Goal: Transaction & Acquisition: Purchase product/service

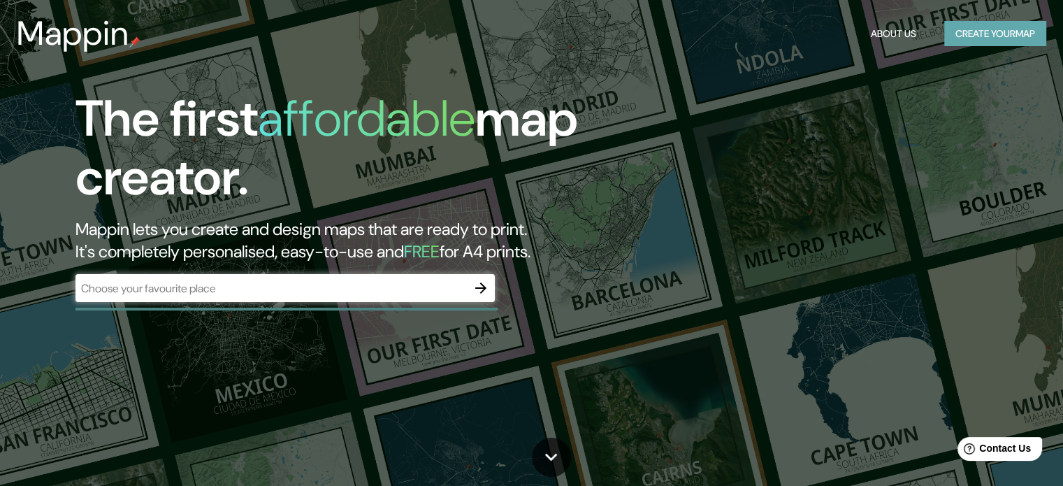
click at [1001, 37] on button "Create your map" at bounding box center [995, 34] width 102 height 26
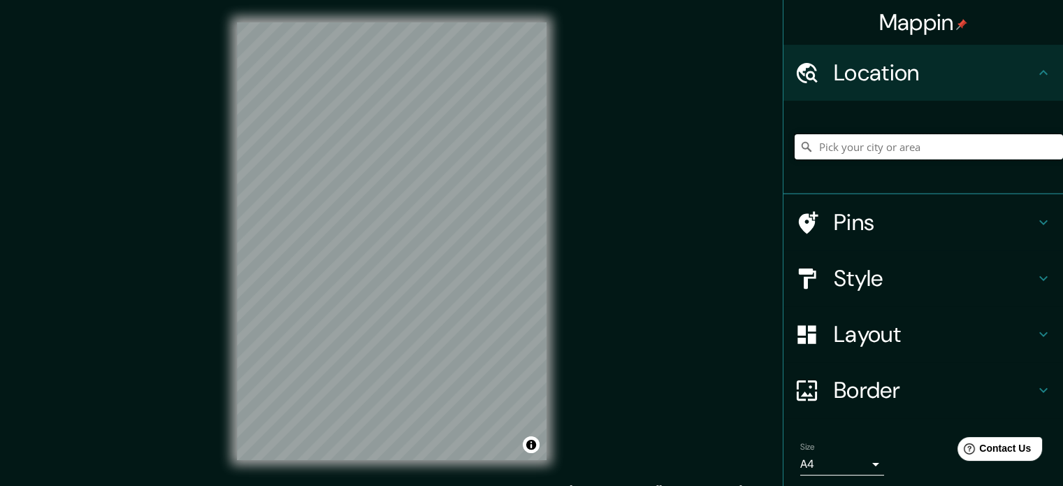
click at [910, 153] on input "Pick your city or area" at bounding box center [928, 146] width 268 height 25
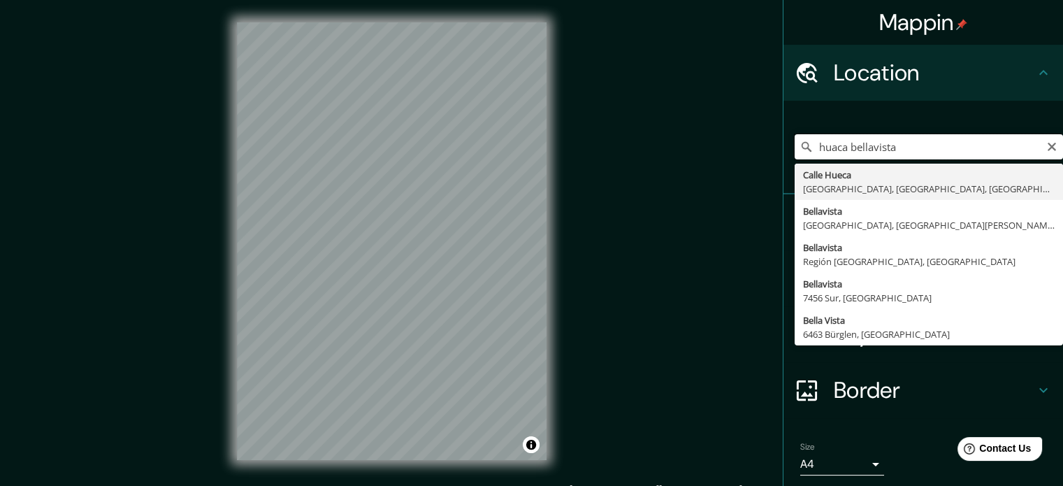
click at [892, 153] on input "huaca bellavista" at bounding box center [928, 146] width 268 height 25
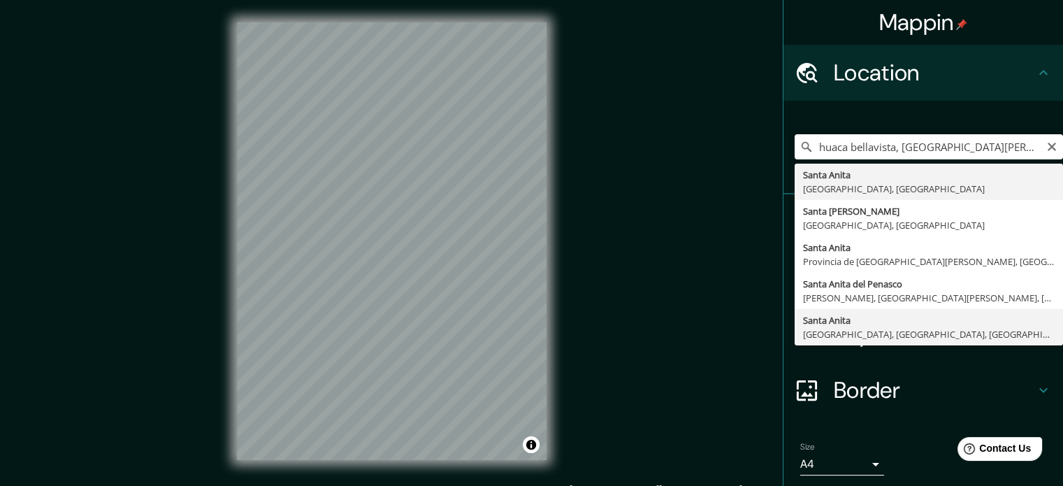
type input "[GEOGRAPHIC_DATA][PERSON_NAME], [GEOGRAPHIC_DATA], [GEOGRAPHIC_DATA], [GEOGRAPH…"
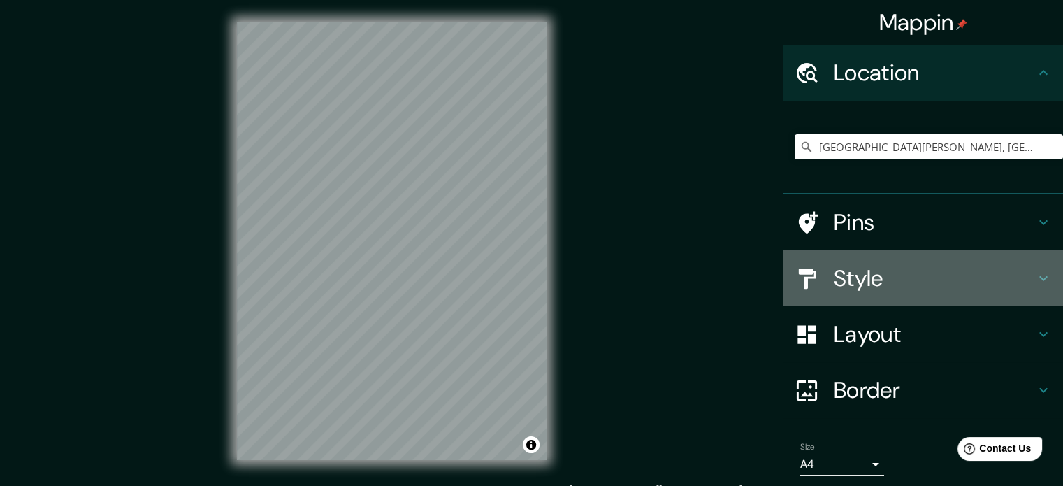
click at [1039, 279] on icon at bounding box center [1043, 278] width 8 height 5
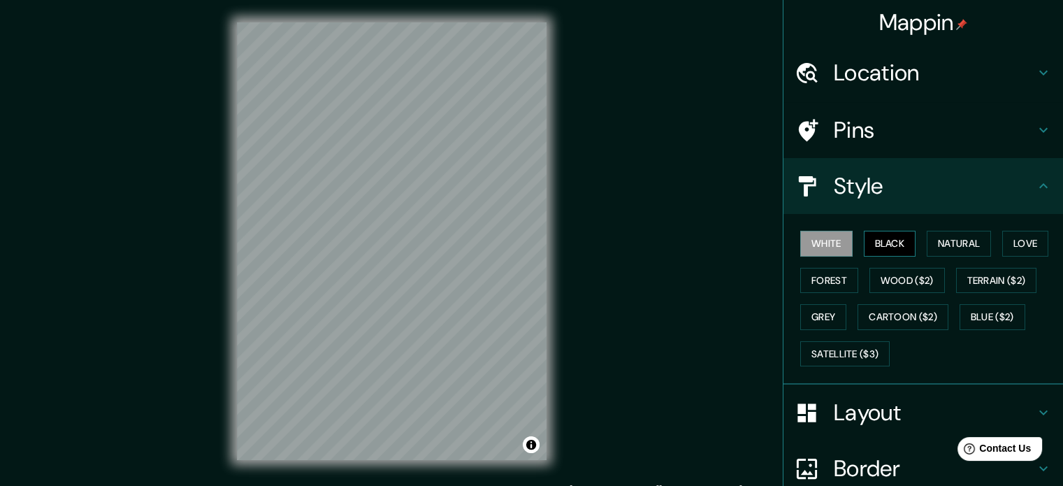
click at [873, 235] on button "Black" at bounding box center [889, 244] width 52 height 26
click at [0, 106] on div "Mappin Location [GEOGRAPHIC_DATA][PERSON_NAME], [GEOGRAPHIC_DATA], [GEOGRAPHIC_…" at bounding box center [531, 252] width 1063 height 504
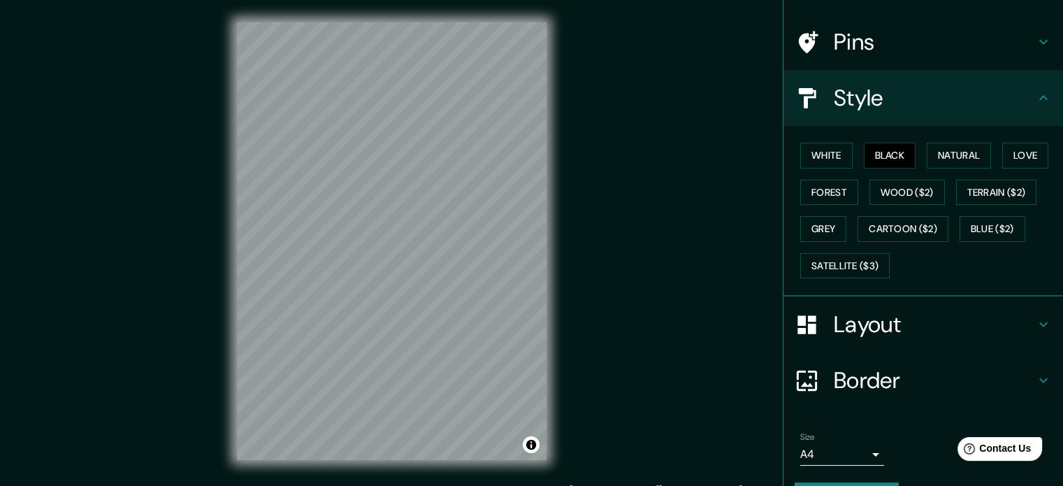
scroll to position [124, 0]
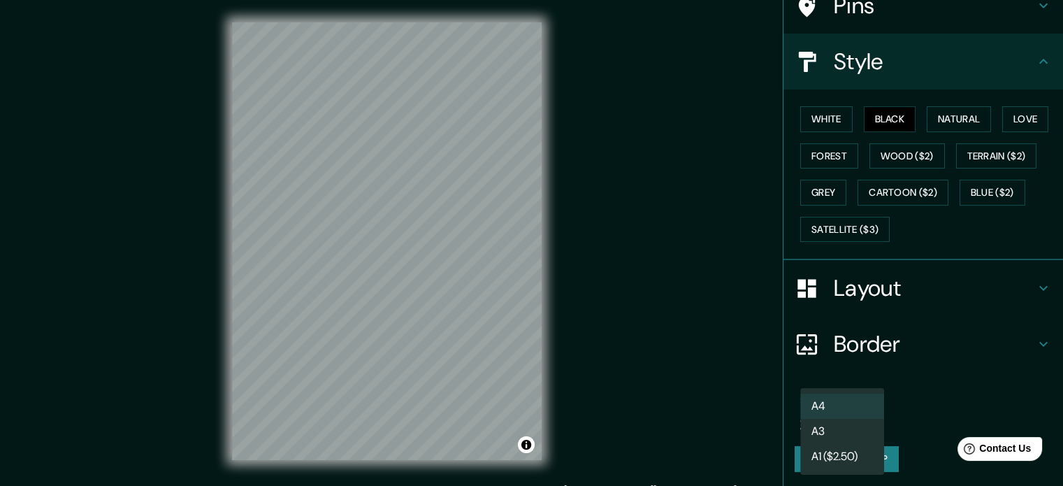
click at [841, 407] on body "Mappin Location [GEOGRAPHIC_DATA][PERSON_NAME], [GEOGRAPHIC_DATA], [GEOGRAPHIC_…" at bounding box center [531, 243] width 1063 height 486
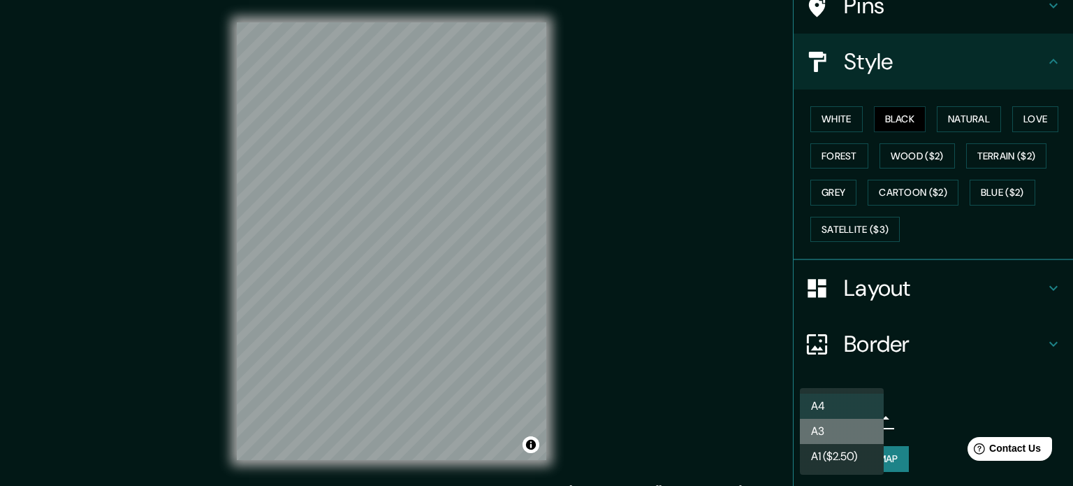
click at [823, 432] on li "A3" at bounding box center [842, 430] width 84 height 25
type input "a4"
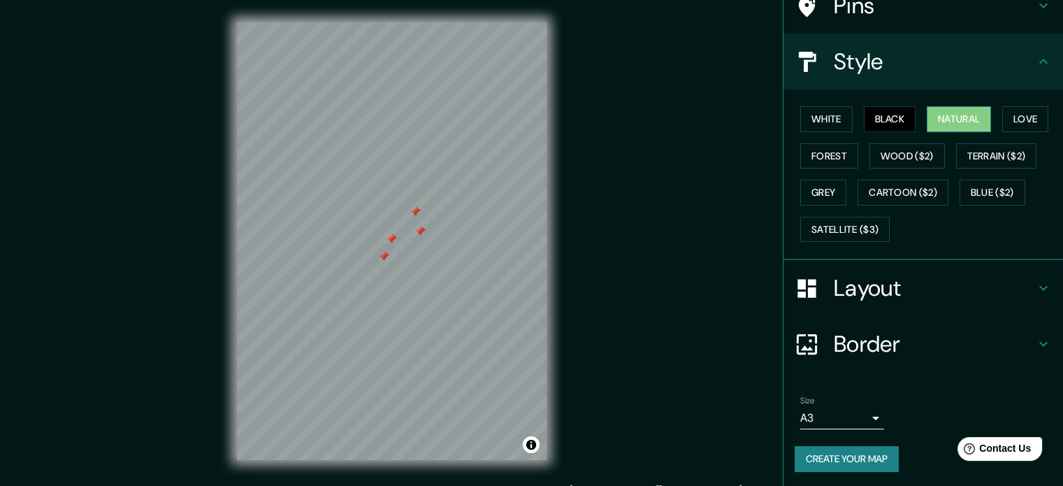
click at [961, 122] on button "Natural" at bounding box center [958, 119] width 64 height 26
click at [843, 164] on button "Forest" at bounding box center [829, 156] width 58 height 26
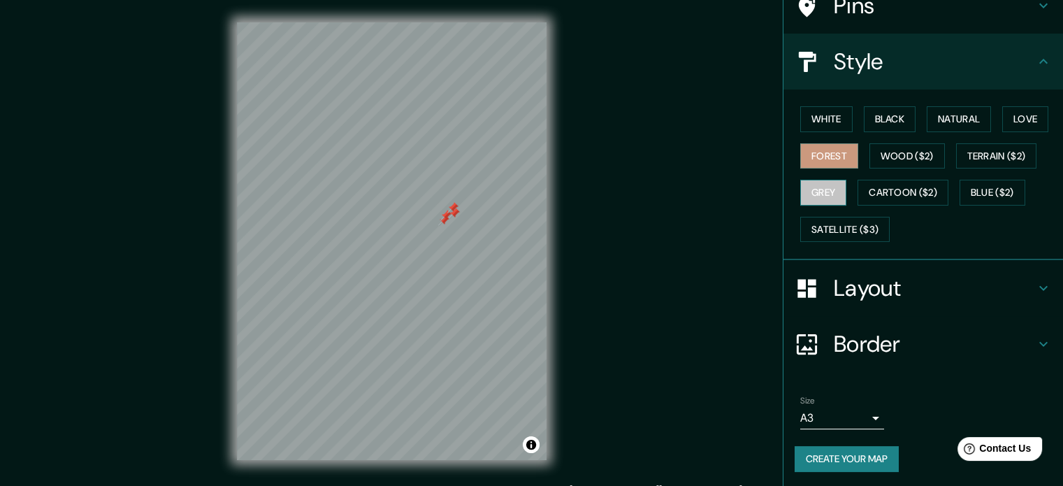
click at [803, 180] on button "Grey" at bounding box center [823, 193] width 46 height 26
click at [826, 116] on button "White" at bounding box center [826, 119] width 52 height 26
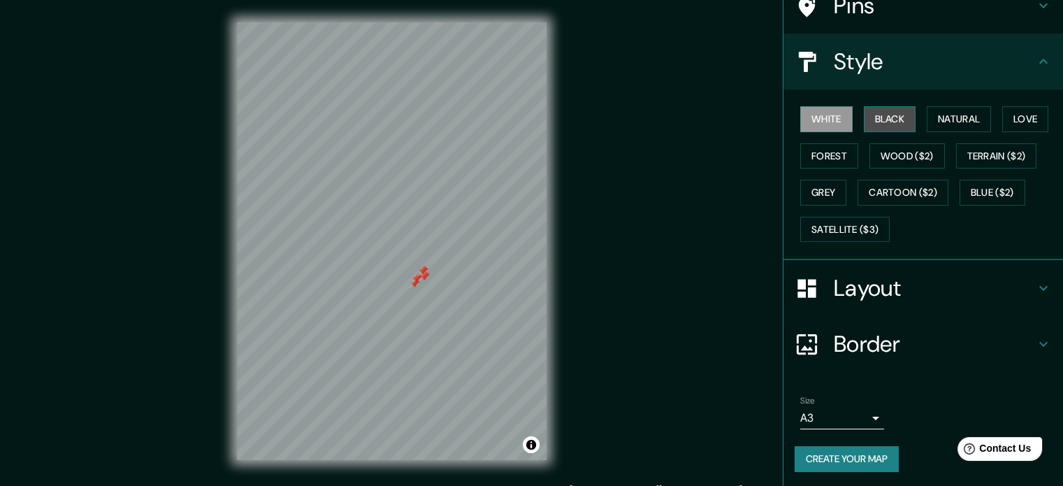
click at [875, 117] on button "Black" at bounding box center [889, 119] width 52 height 26
click at [198, 170] on div "Mappin Location [GEOGRAPHIC_DATA][PERSON_NAME], [GEOGRAPHIC_DATA], [GEOGRAPHIC_…" at bounding box center [531, 252] width 1063 height 504
click at [534, 445] on button "Toggle attribution" at bounding box center [531, 444] width 17 height 17
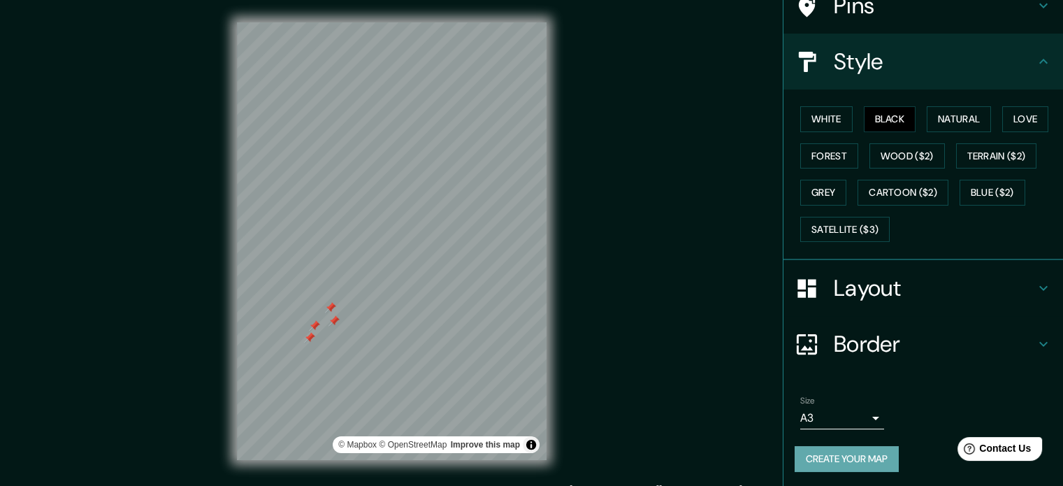
click at [843, 456] on button "Create your map" at bounding box center [846, 459] width 104 height 26
click at [844, 458] on div "Create your map" at bounding box center [922, 459] width 257 height 26
click at [854, 462] on button "Create your map" at bounding box center [846, 459] width 104 height 26
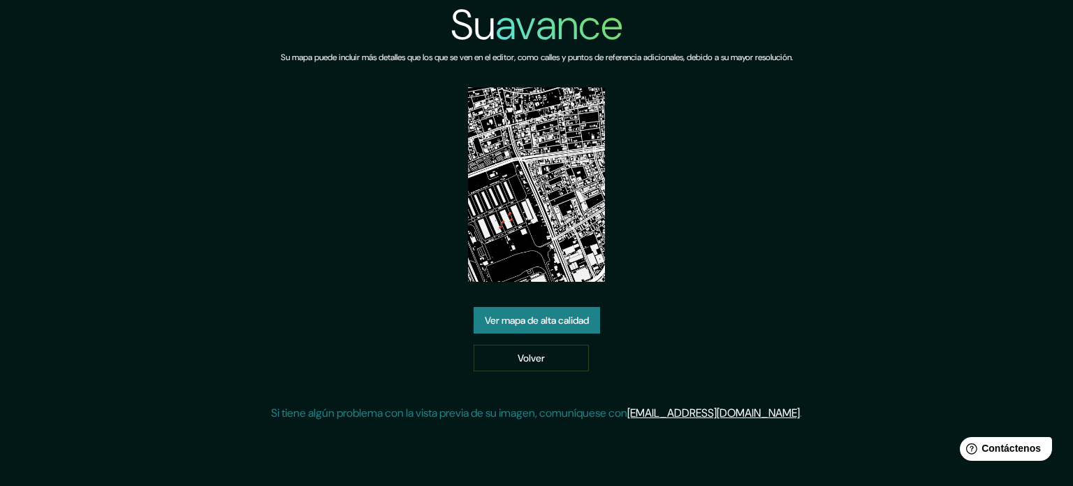
click at [546, 203] on img at bounding box center [537, 184] width 138 height 194
click at [563, 314] on font "Ver mapa de alta calidad" at bounding box center [537, 320] width 104 height 13
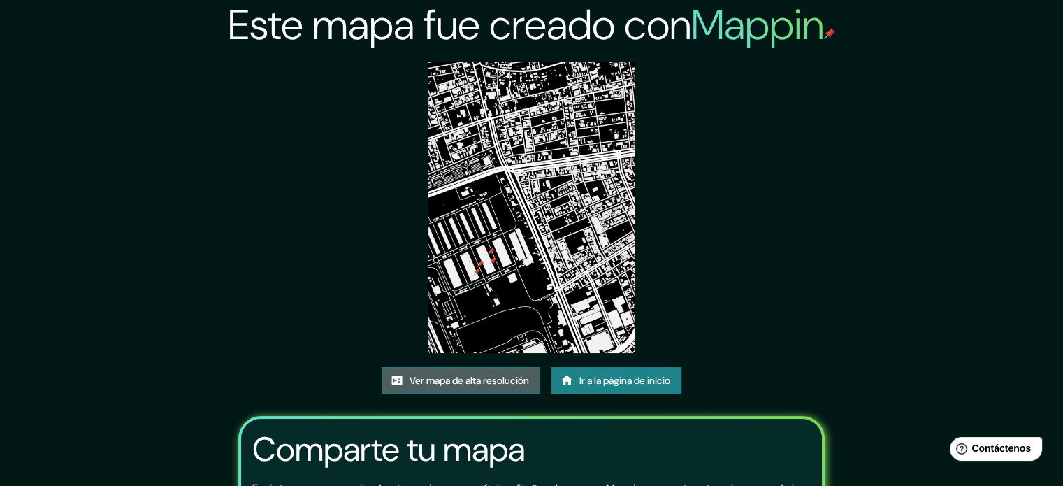
click at [509, 377] on font "Ver mapa de alta resolución" at bounding box center [468, 380] width 119 height 13
click at [515, 382] on font "Ver mapa de alta resolución" at bounding box center [468, 380] width 119 height 13
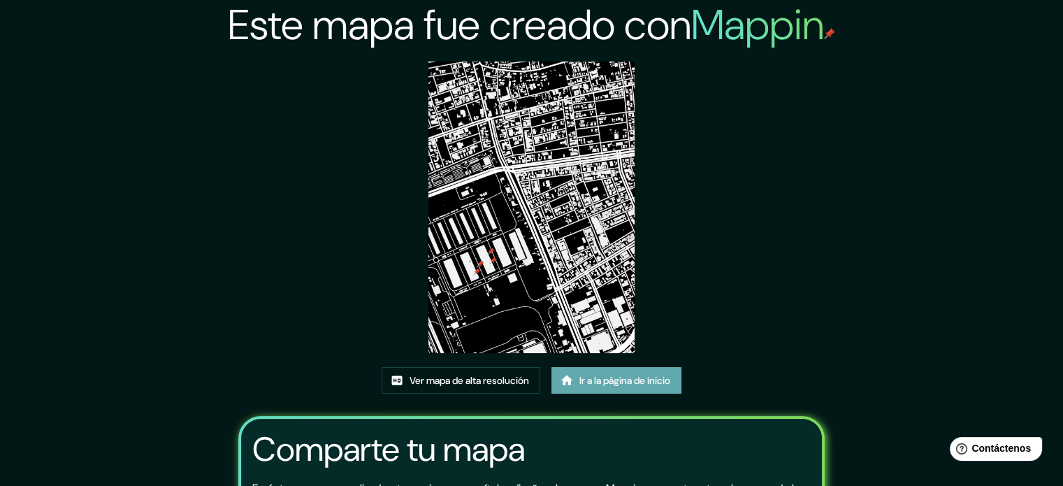
click at [647, 375] on font "Ir a la página de inicio" at bounding box center [624, 380] width 91 height 13
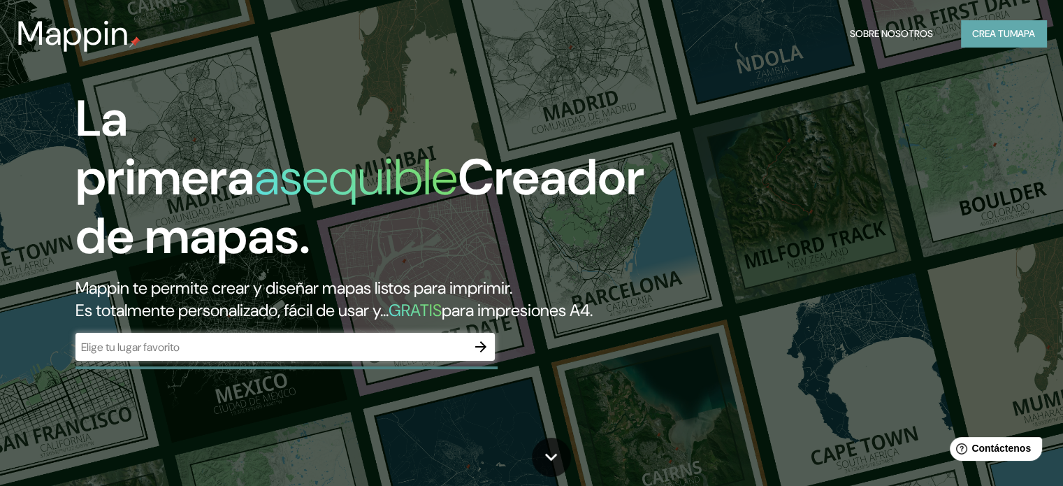
click at [1006, 40] on font "Crea tu" at bounding box center [991, 33] width 38 height 18
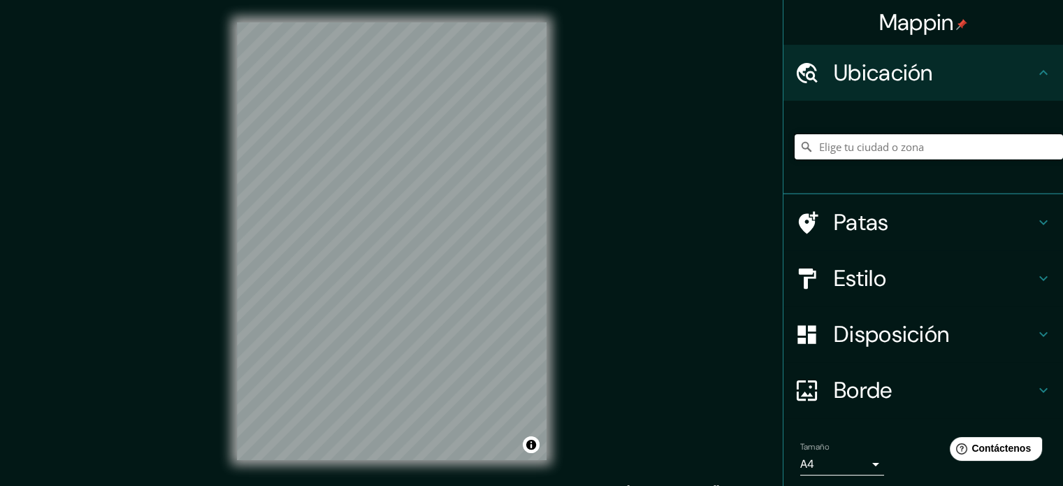
click at [942, 156] on input "Elige tu ciudad o zona" at bounding box center [928, 146] width 268 height 25
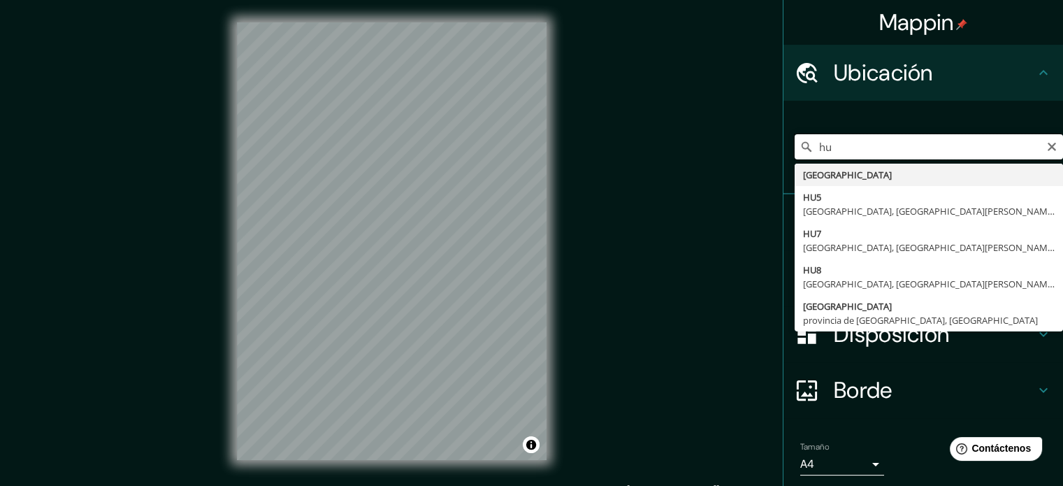
type input "h"
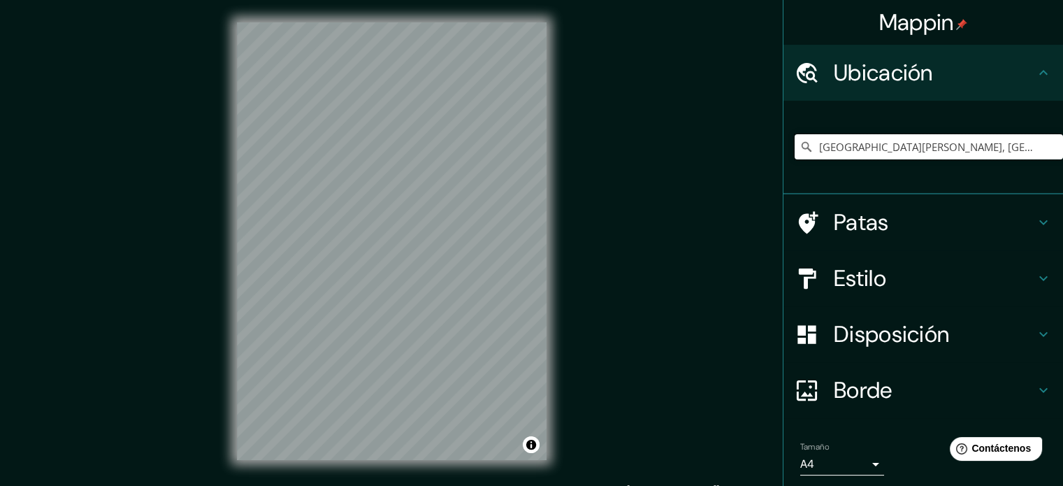
type input "[GEOGRAPHIC_DATA][PERSON_NAME], [GEOGRAPHIC_DATA], [GEOGRAPHIC_DATA], [GEOGRAPH…"
click at [1035, 219] on icon at bounding box center [1043, 222] width 17 height 17
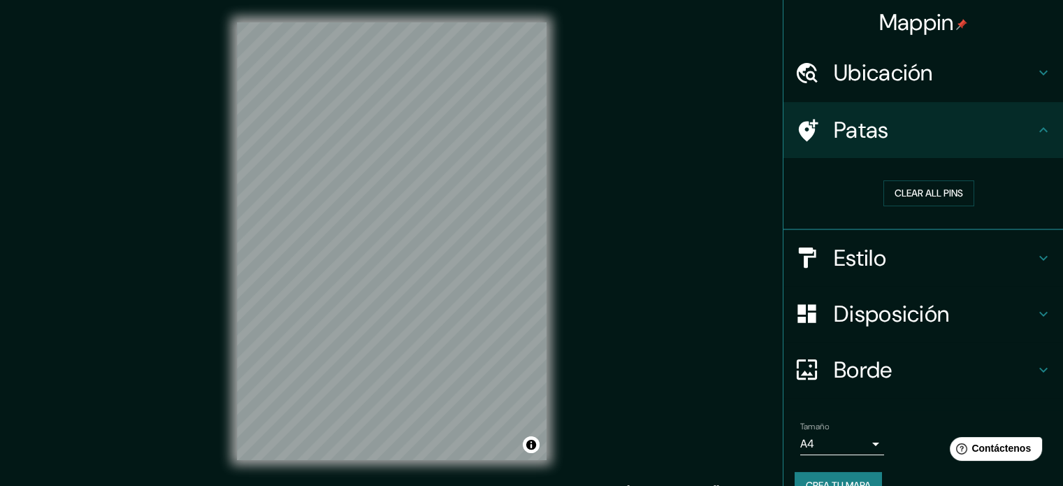
click at [1043, 125] on div "Patas" at bounding box center [922, 130] width 279 height 56
click at [1042, 255] on div "Estilo" at bounding box center [922, 258] width 279 height 56
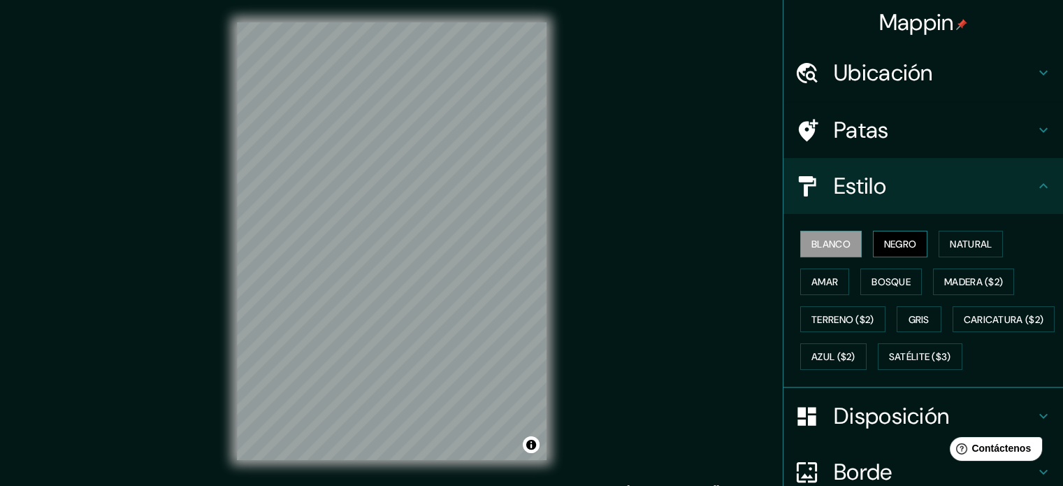
click at [903, 240] on font "Negro" at bounding box center [900, 244] width 33 height 13
click at [564, 291] on div "© Mapbox © OpenStreetMap Improve this map" at bounding box center [391, 241] width 354 height 482
